Goal: Information Seeking & Learning: Learn about a topic

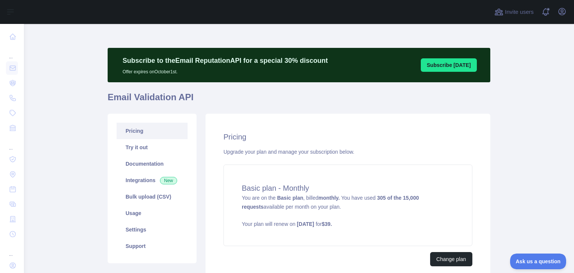
click at [143, 129] on link "Pricing" at bounding box center [152, 131] width 71 height 16
click at [136, 149] on link "Try it out" at bounding box center [152, 147] width 71 height 16
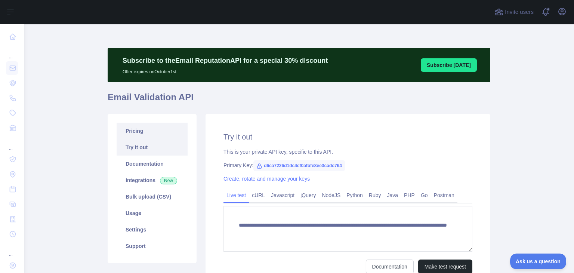
click at [142, 129] on link "Pricing" at bounding box center [152, 131] width 71 height 16
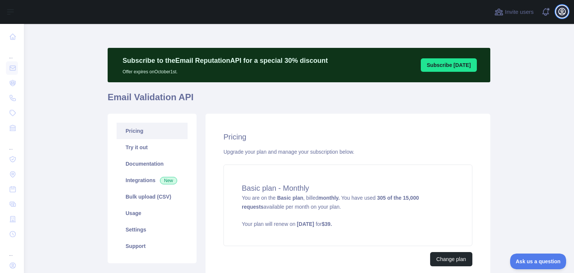
click at [420, 12] on icon "button" at bounding box center [561, 11] width 9 height 9
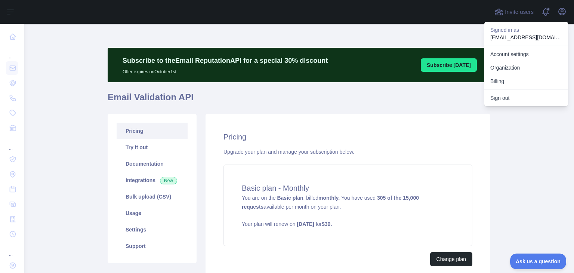
click at [344, 99] on h1 "Email Validation API" at bounding box center [299, 100] width 383 height 18
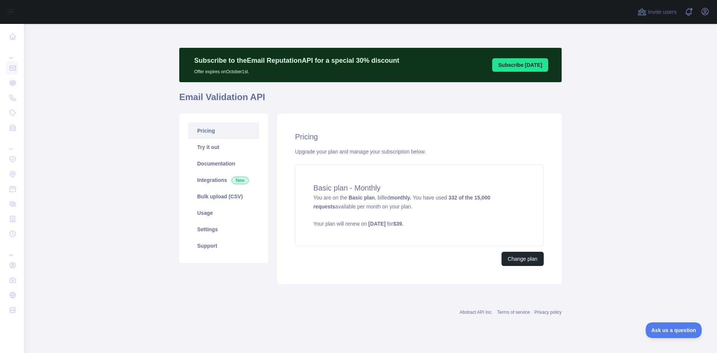
click at [217, 130] on link "Pricing" at bounding box center [223, 131] width 71 height 16
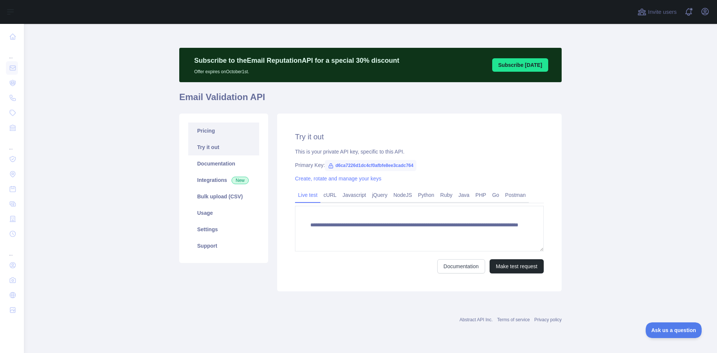
click at [218, 136] on link "Pricing" at bounding box center [223, 131] width 71 height 16
